Goal: Entertainment & Leisure: Consume media (video, audio)

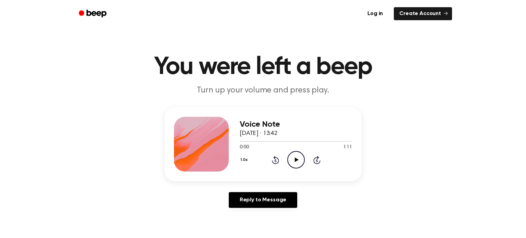
click at [296, 164] on icon "Play Audio" at bounding box center [295, 159] width 17 height 17
click at [275, 161] on icon at bounding box center [275, 160] width 2 height 3
click at [272, 162] on icon "Rewind 5 seconds" at bounding box center [276, 159] width 8 height 9
click at [275, 161] on icon at bounding box center [275, 160] width 2 height 3
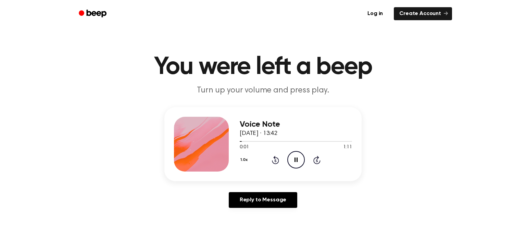
click at [275, 161] on icon at bounding box center [275, 160] width 2 height 3
click at [293, 161] on icon "Pause Audio" at bounding box center [295, 159] width 17 height 17
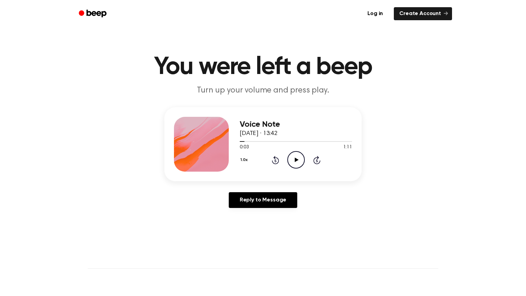
click at [275, 160] on icon at bounding box center [275, 160] width 2 height 3
click at [272, 162] on icon "Rewind 5 seconds" at bounding box center [276, 159] width 8 height 9
click at [275, 161] on icon at bounding box center [275, 160] width 2 height 3
click at [285, 156] on div "1.0x Rewind 5 seconds Play Audio Skip 5 seconds" at bounding box center [296, 159] width 112 height 17
click at [298, 160] on icon "Play Audio" at bounding box center [295, 159] width 17 height 17
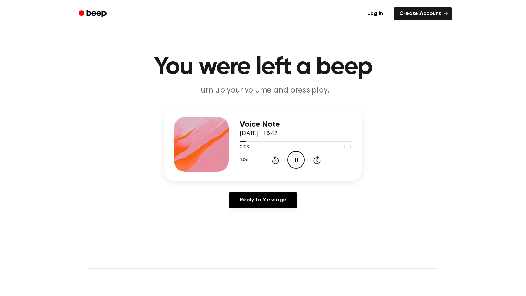
click at [284, 175] on div "Voice Note 16 September 2025 · 13:42 0:03 1:11 Your browser does not support th…" at bounding box center [262, 144] width 197 height 74
click at [275, 161] on icon at bounding box center [275, 160] width 2 height 3
click at [212, 140] on div at bounding box center [201, 144] width 55 height 55
click at [278, 162] on icon at bounding box center [275, 160] width 7 height 8
click at [298, 163] on icon "Play Audio" at bounding box center [295, 159] width 17 height 17
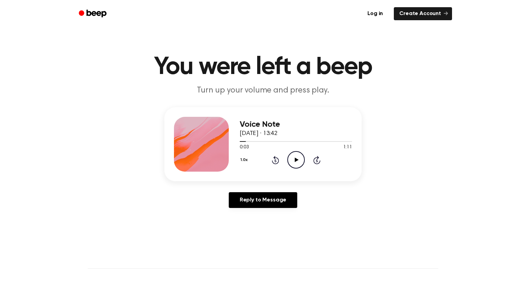
click at [291, 161] on icon "Play Audio" at bounding box center [295, 159] width 17 height 17
click at [284, 160] on div "1.0x Rewind 5 seconds Pause Audio Skip 5 seconds" at bounding box center [296, 159] width 112 height 17
click at [272, 161] on icon "Rewind 5 seconds" at bounding box center [276, 159] width 8 height 9
click at [278, 160] on icon at bounding box center [275, 160] width 7 height 8
click at [278, 158] on icon at bounding box center [275, 160] width 7 height 8
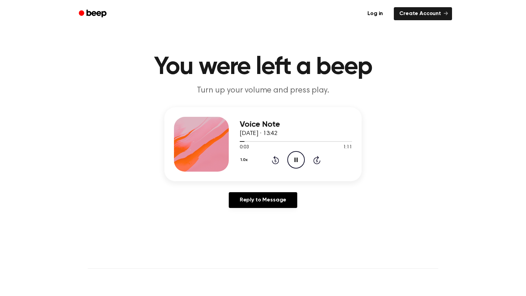
click at [272, 159] on icon "Rewind 5 seconds" at bounding box center [276, 159] width 8 height 9
click at [272, 161] on icon at bounding box center [275, 160] width 7 height 8
click at [273, 161] on icon "Rewind 5 seconds" at bounding box center [276, 159] width 8 height 9
click at [275, 160] on icon "Rewind 5 seconds" at bounding box center [276, 159] width 8 height 9
click at [275, 161] on icon at bounding box center [275, 160] width 2 height 3
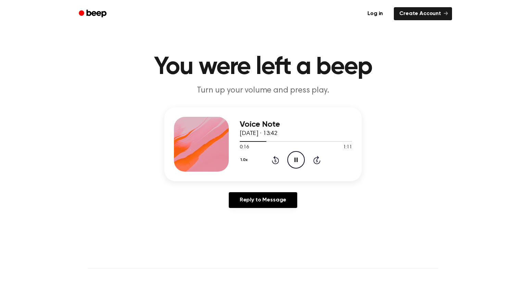
click at [275, 161] on icon at bounding box center [275, 160] width 2 height 3
click at [294, 159] on icon "Play Audio" at bounding box center [295, 159] width 17 height 17
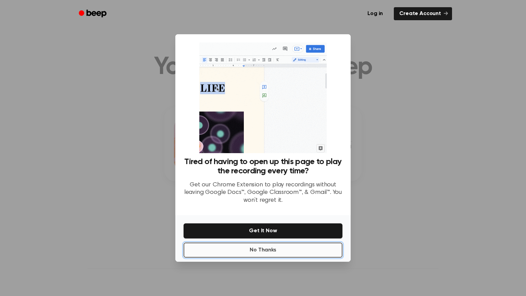
click at [273, 238] on button "No Thanks" at bounding box center [263, 249] width 159 height 15
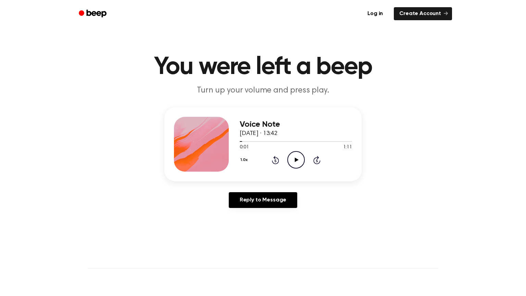
click at [296, 163] on icon "Play Audio" at bounding box center [295, 159] width 17 height 17
click at [275, 161] on icon at bounding box center [275, 160] width 2 height 3
click at [274, 161] on icon "Rewind 5 seconds" at bounding box center [276, 159] width 8 height 9
click at [274, 160] on icon "Rewind 5 seconds" at bounding box center [276, 159] width 8 height 9
click at [275, 160] on icon at bounding box center [275, 160] width 2 height 3
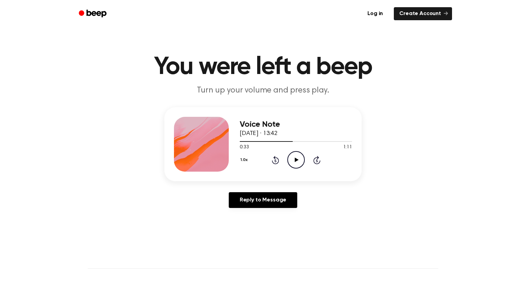
click at [274, 157] on icon at bounding box center [275, 160] width 7 height 8
click at [275, 161] on icon at bounding box center [275, 160] width 2 height 3
click at [274, 159] on icon "Rewind 5 seconds" at bounding box center [276, 159] width 8 height 9
click at [272, 157] on icon "Rewind 5 seconds" at bounding box center [276, 159] width 8 height 9
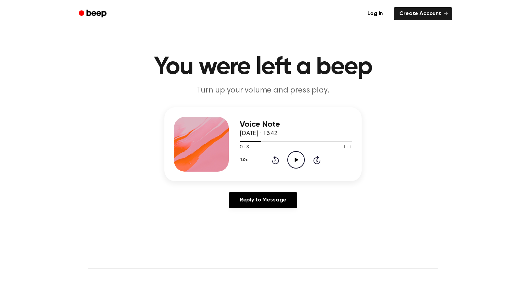
click at [276, 160] on icon "Rewind 5 seconds" at bounding box center [276, 159] width 8 height 9
click at [275, 160] on icon "Rewind 5 seconds" at bounding box center [276, 159] width 8 height 9
click at [275, 161] on icon at bounding box center [275, 160] width 2 height 3
click at [299, 156] on icon "Play Audio" at bounding box center [295, 159] width 17 height 17
click at [291, 164] on icon "Pause Audio" at bounding box center [295, 159] width 17 height 17
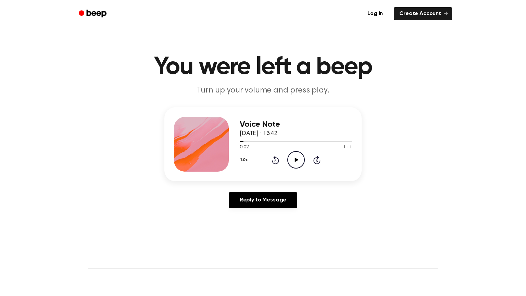
click at [272, 162] on icon at bounding box center [275, 160] width 7 height 8
click at [272, 160] on icon "Rewind 5 seconds" at bounding box center [276, 159] width 8 height 9
click at [295, 167] on icon "Play Audio" at bounding box center [295, 159] width 17 height 17
click at [296, 157] on icon "Pause Audio" at bounding box center [295, 159] width 17 height 17
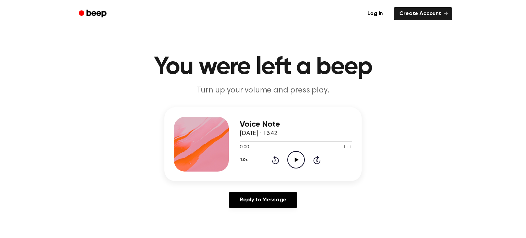
click at [300, 164] on icon "Play Audio" at bounding box center [295, 159] width 17 height 17
click at [301, 165] on circle at bounding box center [296, 159] width 17 height 17
click at [244, 141] on div at bounding box center [296, 141] width 112 height 1
click at [298, 161] on icon "Play Audio" at bounding box center [295, 159] width 17 height 17
click at [300, 159] on icon "Play Audio" at bounding box center [295, 159] width 17 height 17
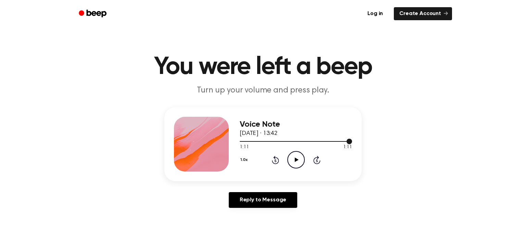
click at [252, 140] on div at bounding box center [296, 140] width 112 height 5
